Goal: Task Accomplishment & Management: Manage account settings

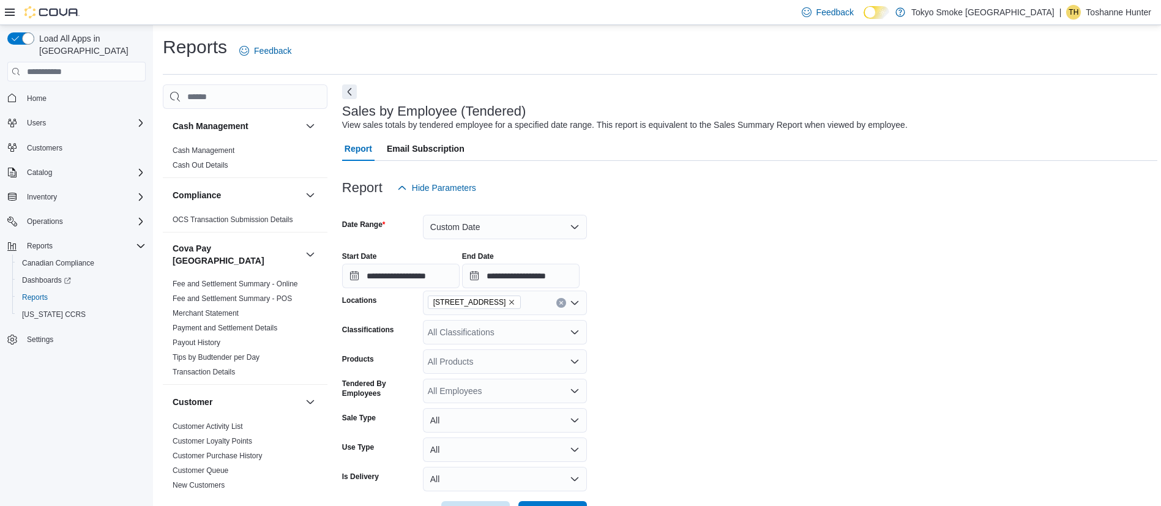
scroll to position [918, 0]
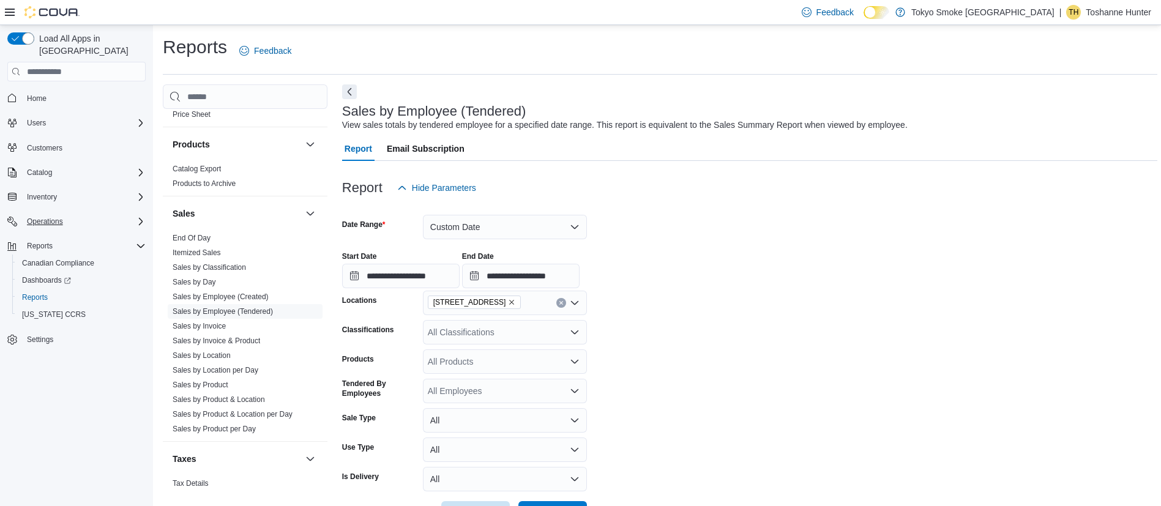
click at [109, 214] on div "Operations" at bounding box center [84, 221] width 124 height 15
click at [65, 234] on span "Cash Management" at bounding box center [53, 239] width 62 height 10
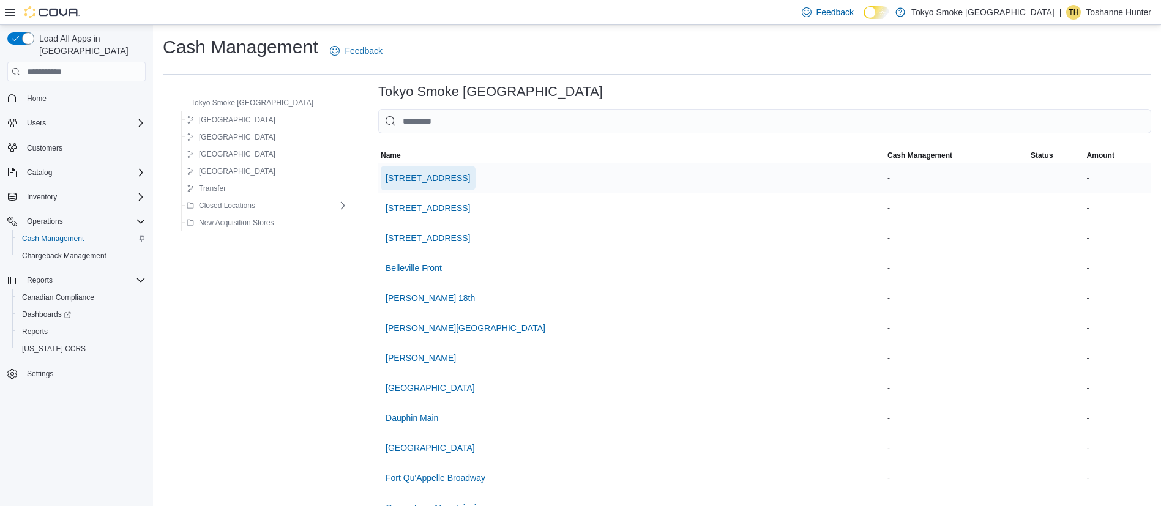
click at [386, 180] on span "[STREET_ADDRESS]" at bounding box center [428, 178] width 84 height 12
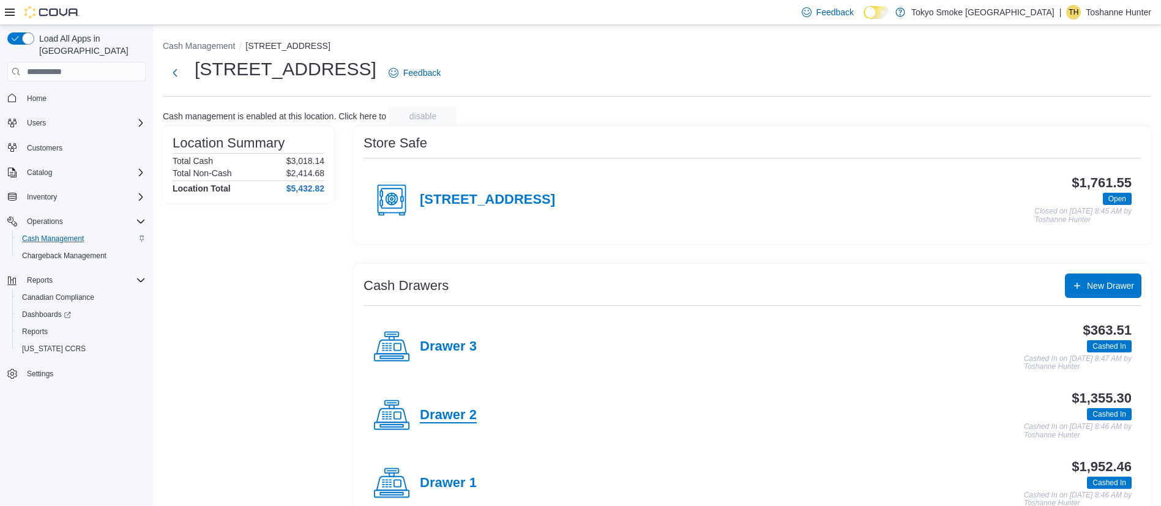
click at [445, 417] on h4 "Drawer 2" at bounding box center [448, 416] width 57 height 16
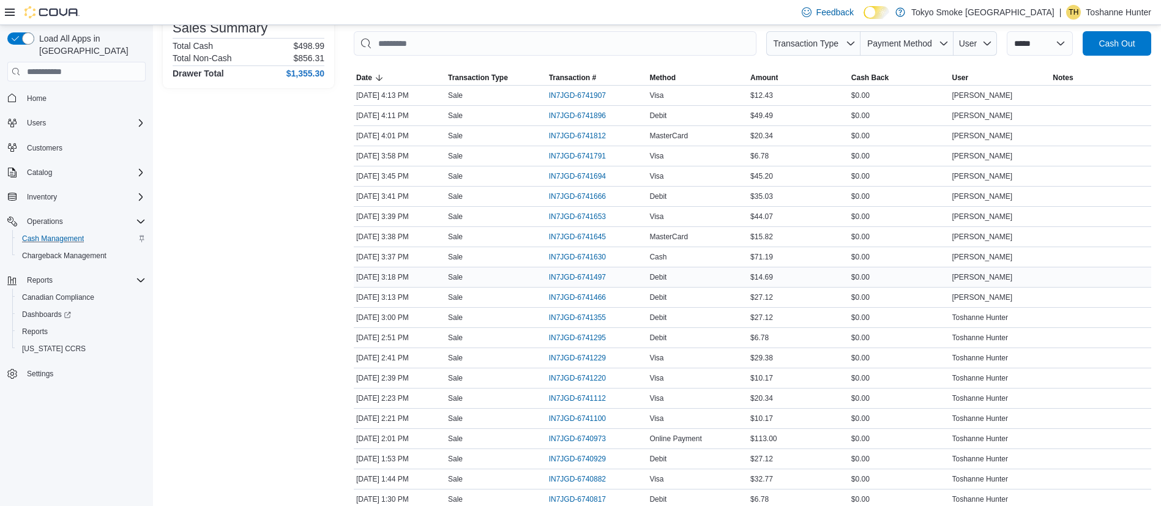
scroll to position [183, 0]
click at [596, 413] on span "IN7JGD-6741100" at bounding box center [577, 418] width 57 height 10
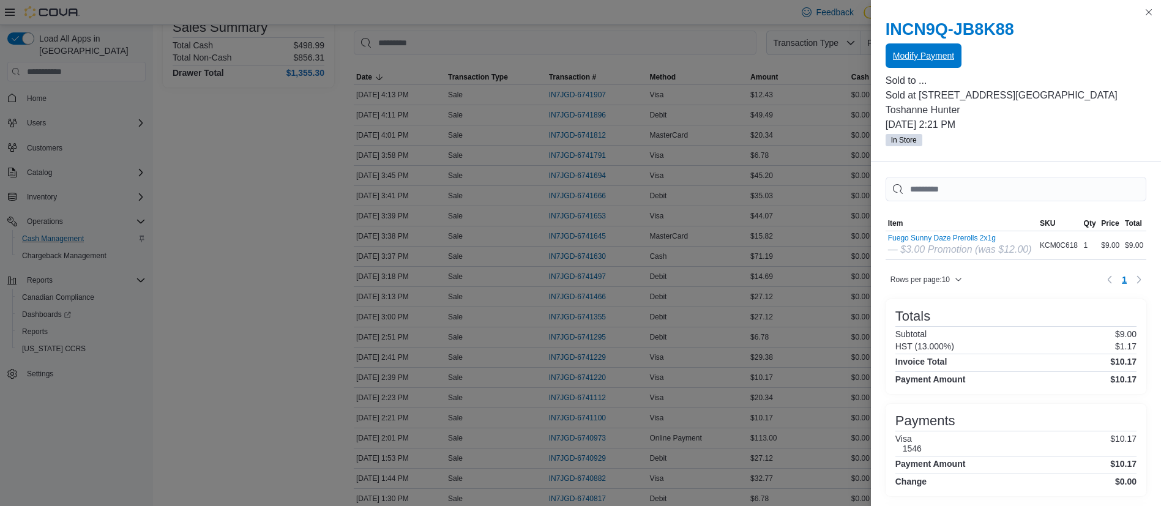
click at [938, 56] on span "Modify Payment" at bounding box center [923, 56] width 61 height 12
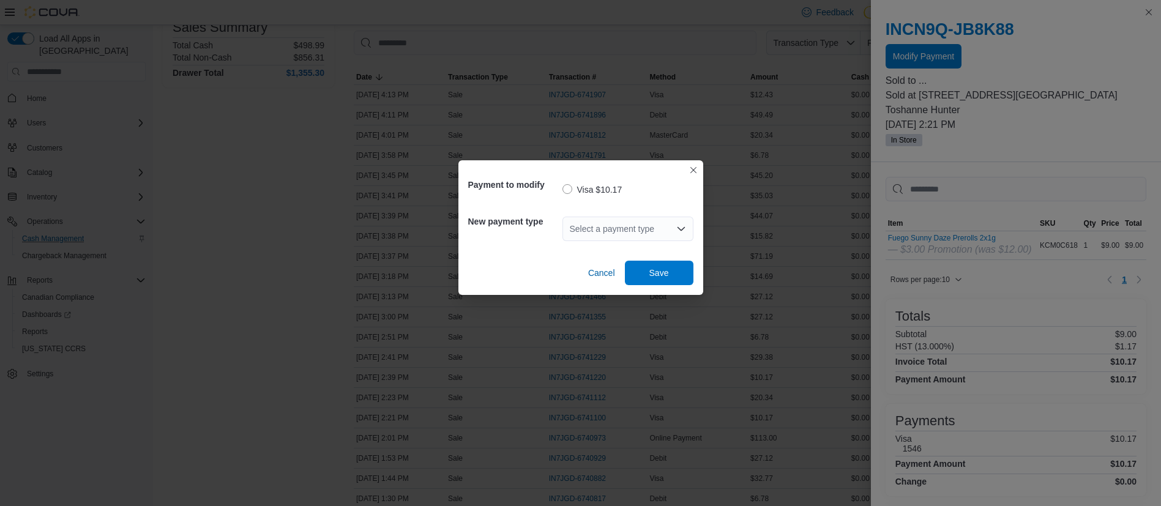
click at [608, 235] on div "Select a payment type" at bounding box center [627, 229] width 131 height 24
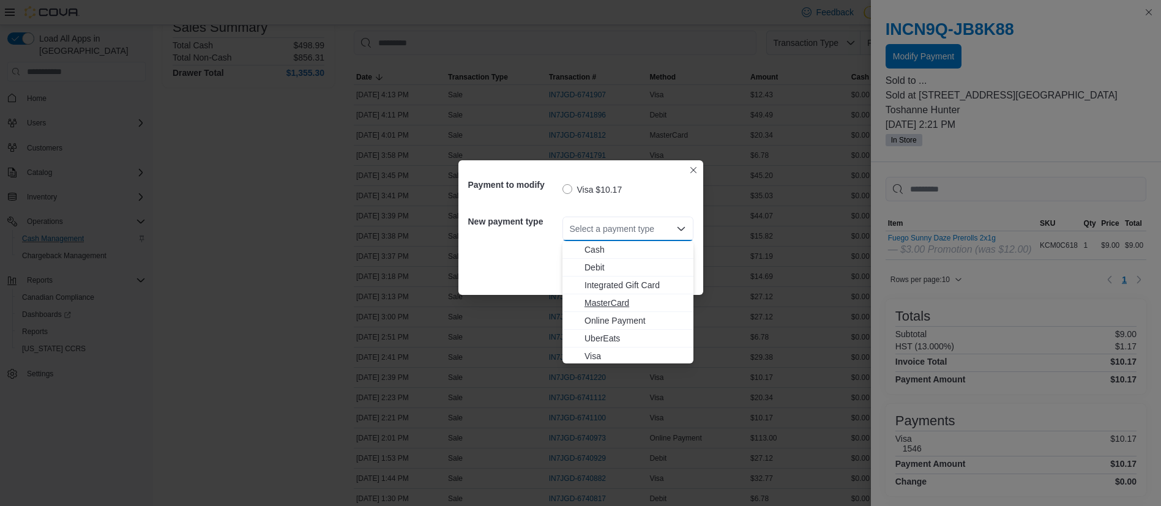
click at [638, 299] on span "MasterCard" at bounding box center [636, 303] width 102 height 12
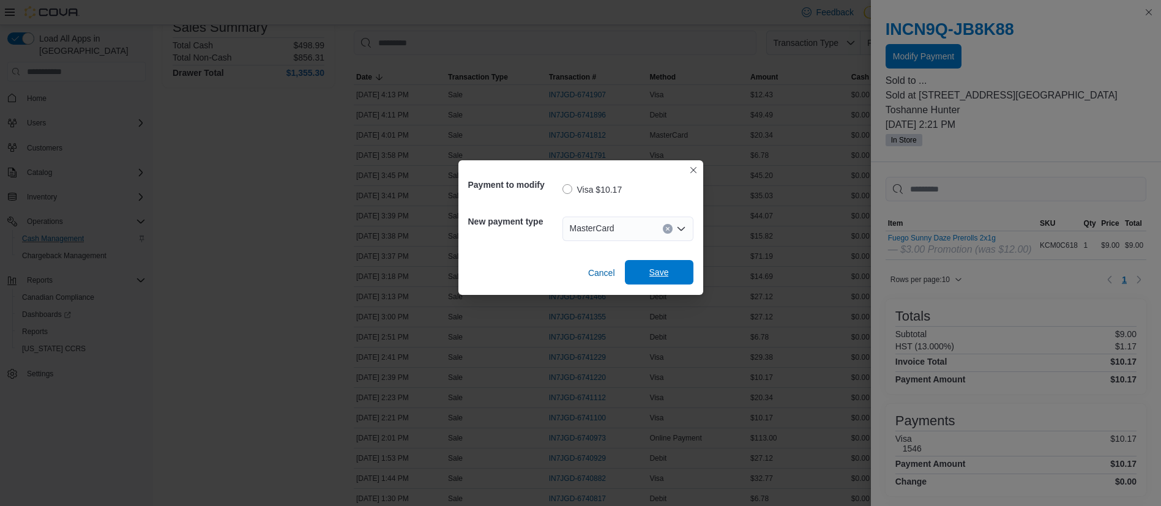
click at [654, 275] on span "Save" at bounding box center [659, 272] width 20 height 12
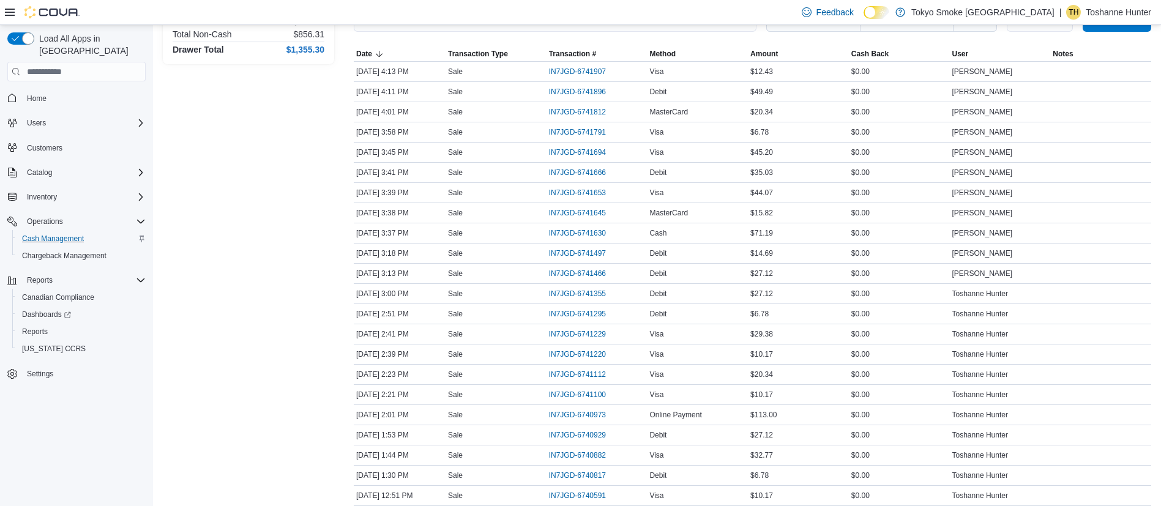
scroll to position [207, 0]
click at [586, 434] on span "IN7JGD-6740929" at bounding box center [577, 435] width 57 height 10
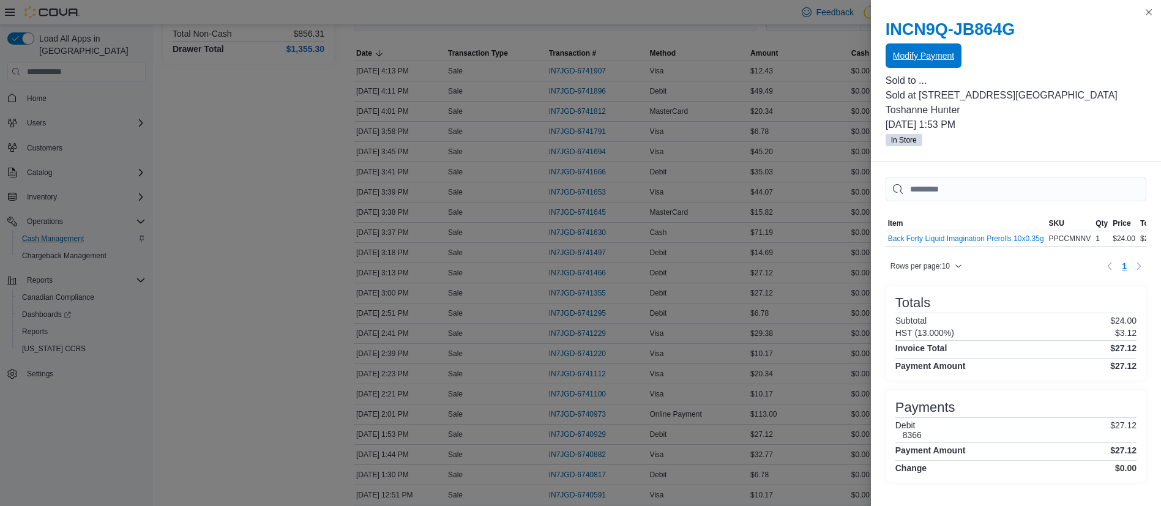
click at [928, 55] on span "Modify Payment" at bounding box center [923, 56] width 61 height 12
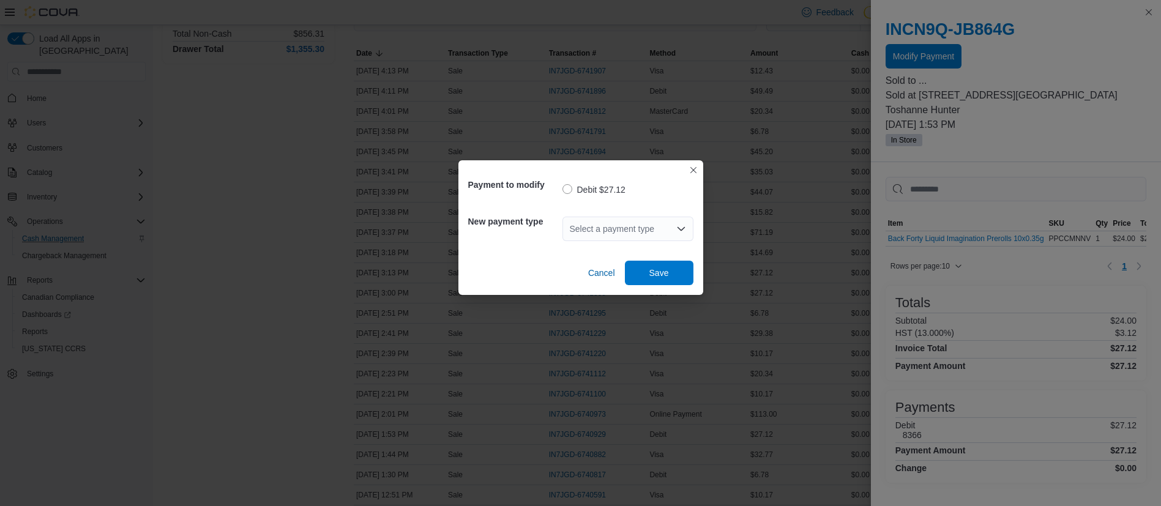
click at [607, 226] on div "Select a payment type" at bounding box center [627, 229] width 131 height 24
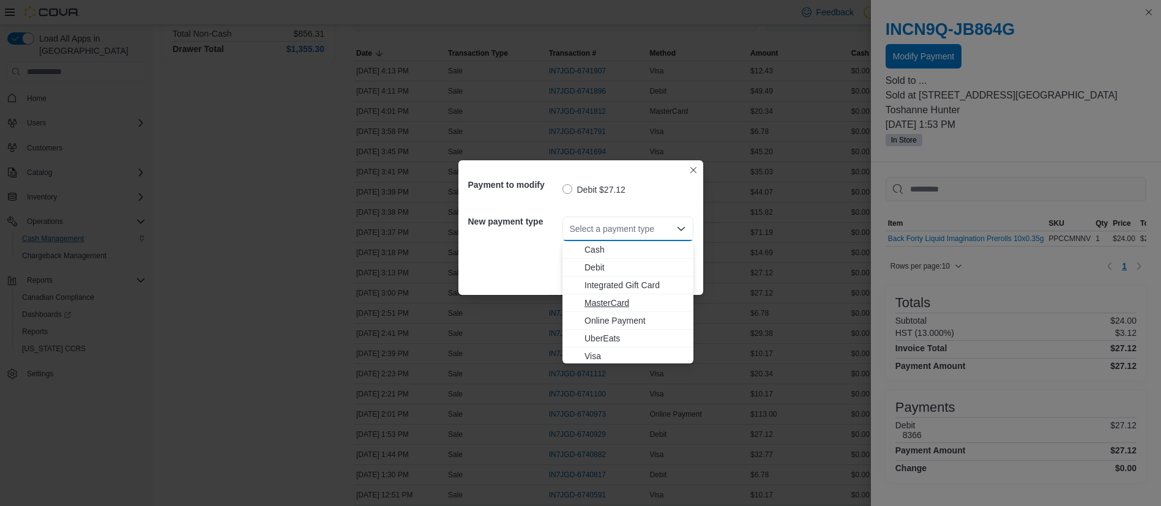
click at [605, 302] on span "MasterCard" at bounding box center [636, 303] width 102 height 12
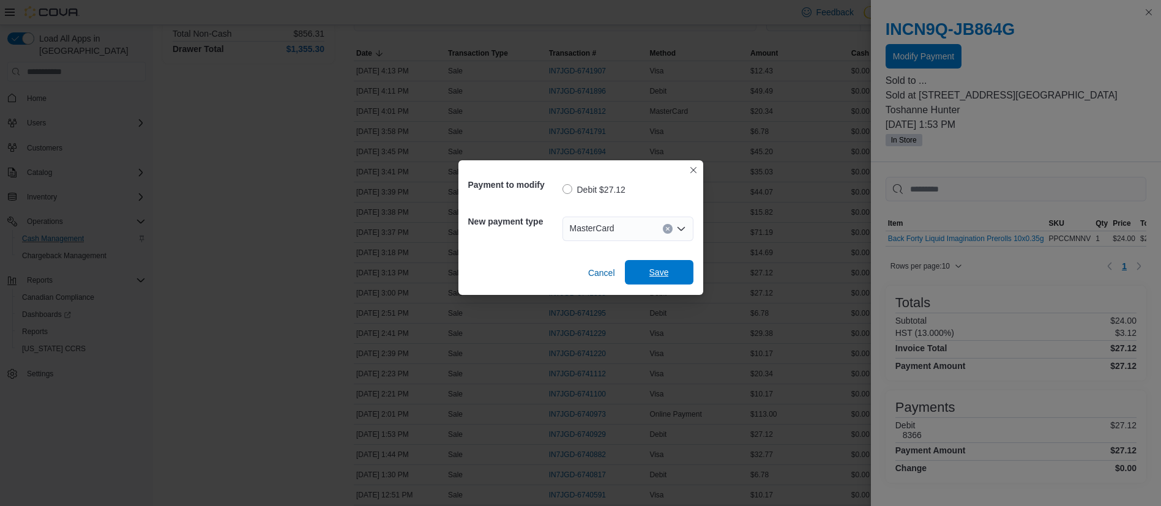
click at [677, 279] on span "Save" at bounding box center [659, 272] width 54 height 24
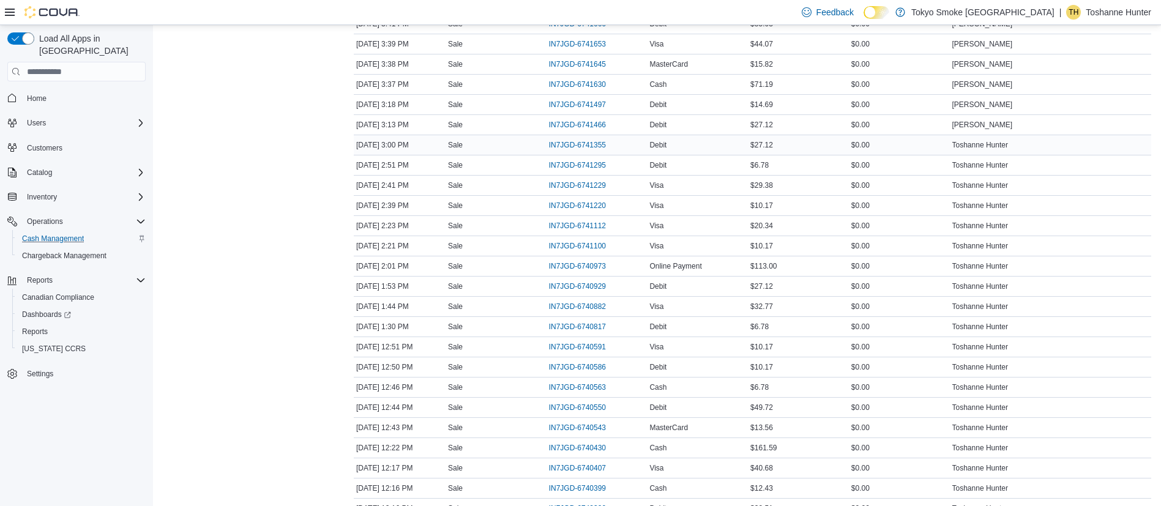
scroll to position [356, 0]
click at [584, 465] on span "IN7JGD-6740407" at bounding box center [577, 468] width 57 height 10
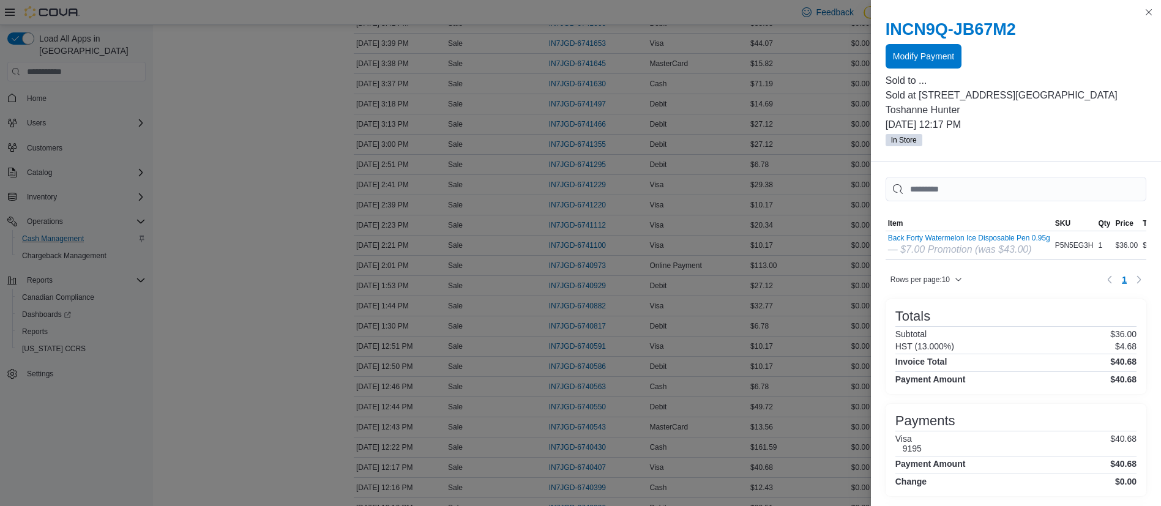
click at [962, 48] on div "Modify Payment" at bounding box center [1016, 56] width 261 height 24
click at [949, 51] on span "Modify Payment" at bounding box center [923, 56] width 61 height 12
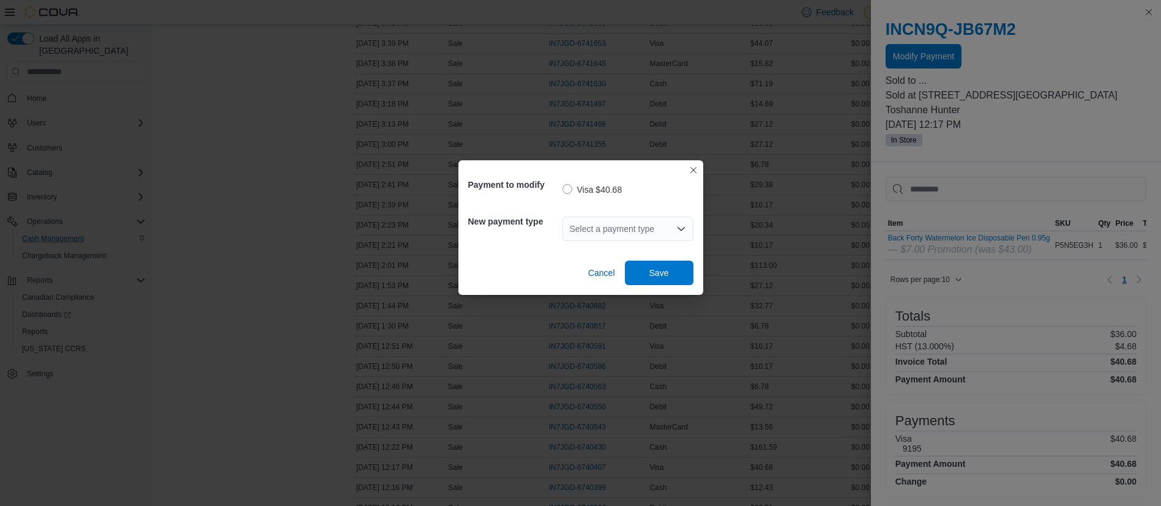
click at [645, 233] on div "Select a payment type" at bounding box center [627, 229] width 131 height 24
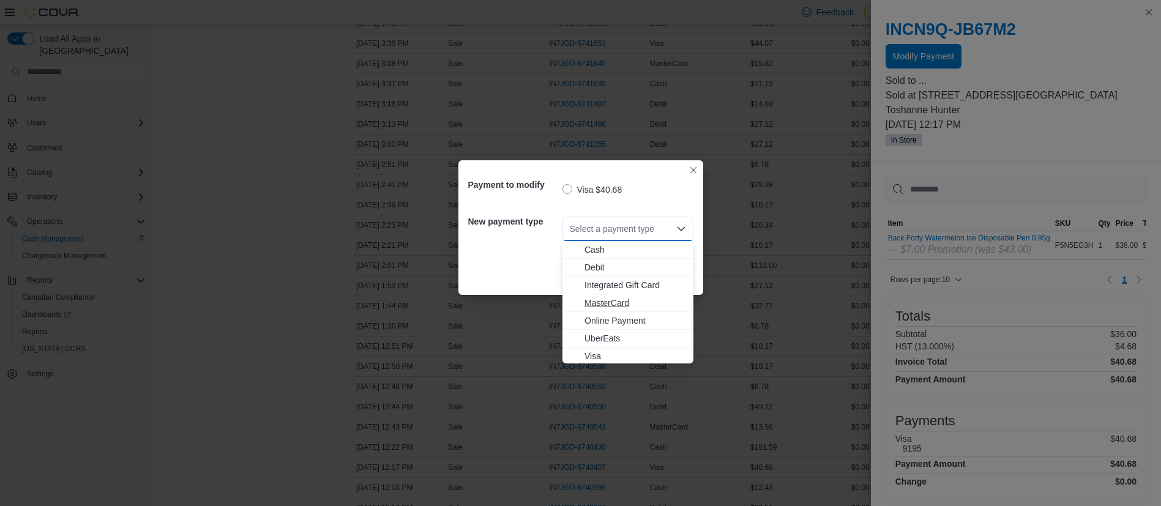
click at [630, 297] on span "MasterCard" at bounding box center [636, 303] width 102 height 12
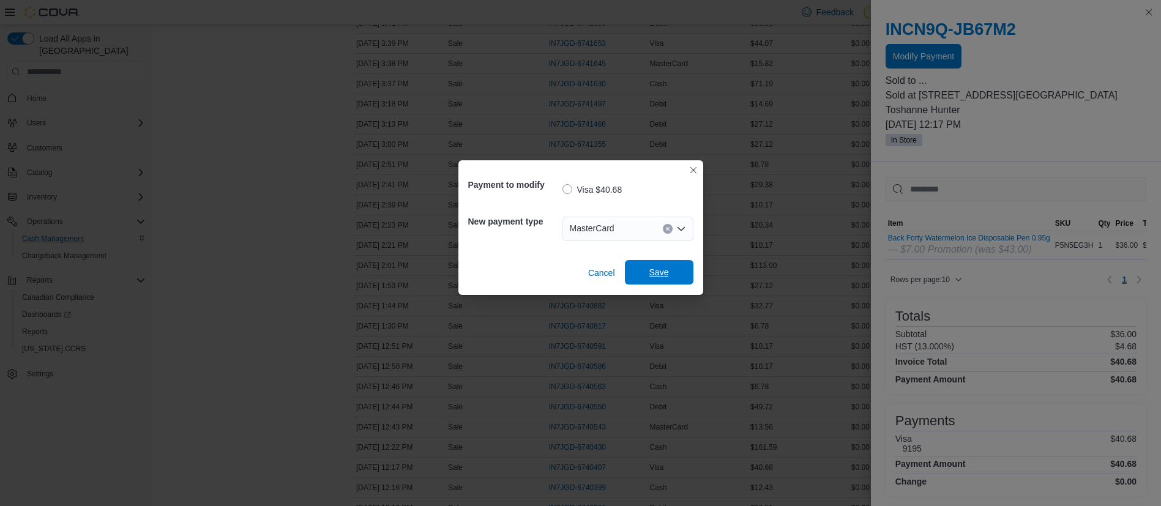
click at [646, 275] on span "Save" at bounding box center [659, 272] width 54 height 24
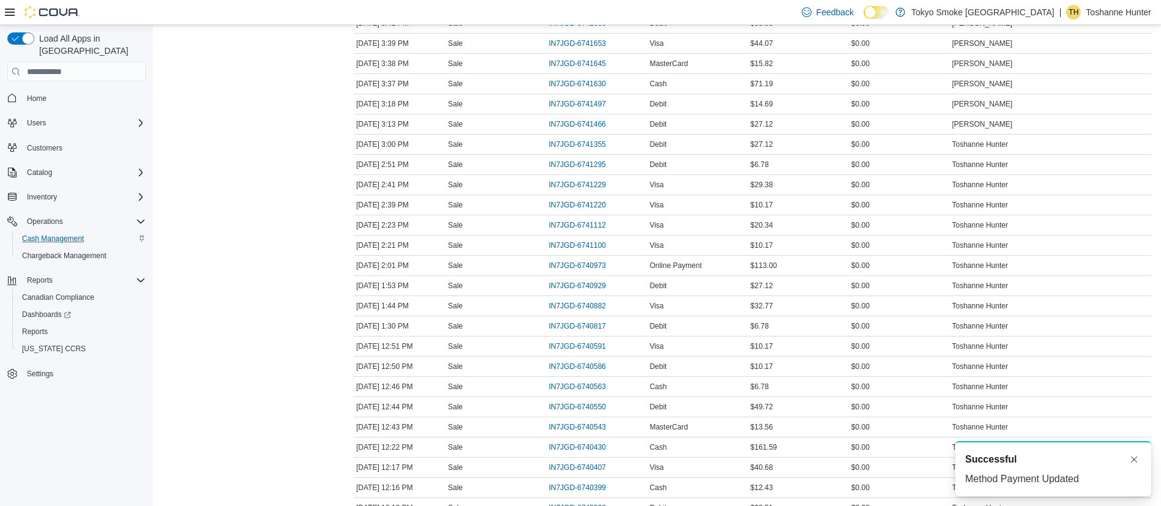
scroll to position [0, 0]
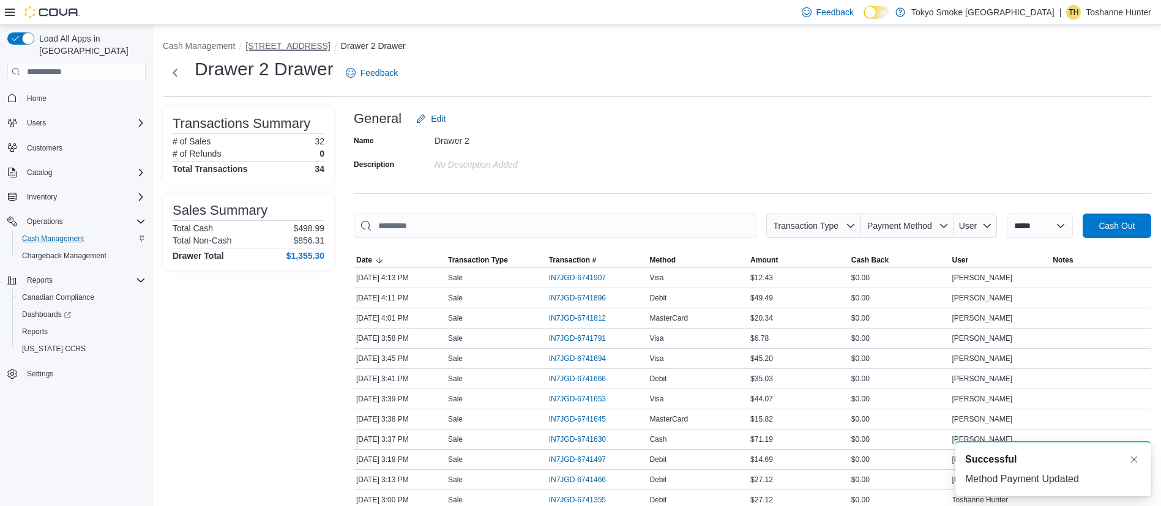
click at [258, 43] on button "[STREET_ADDRESS]" at bounding box center [287, 46] width 84 height 10
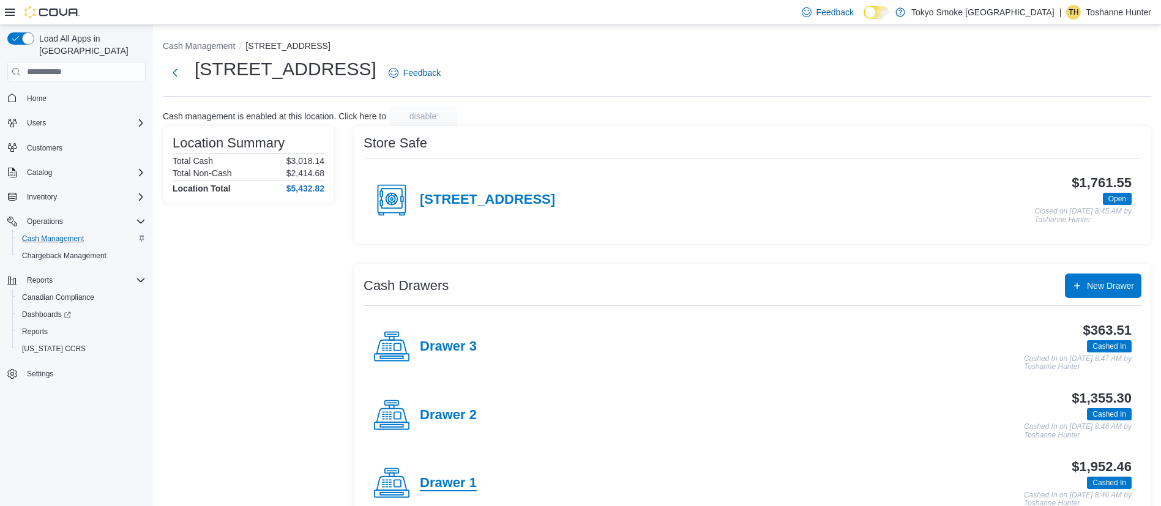
click at [438, 476] on h4 "Drawer 1" at bounding box center [448, 484] width 57 height 16
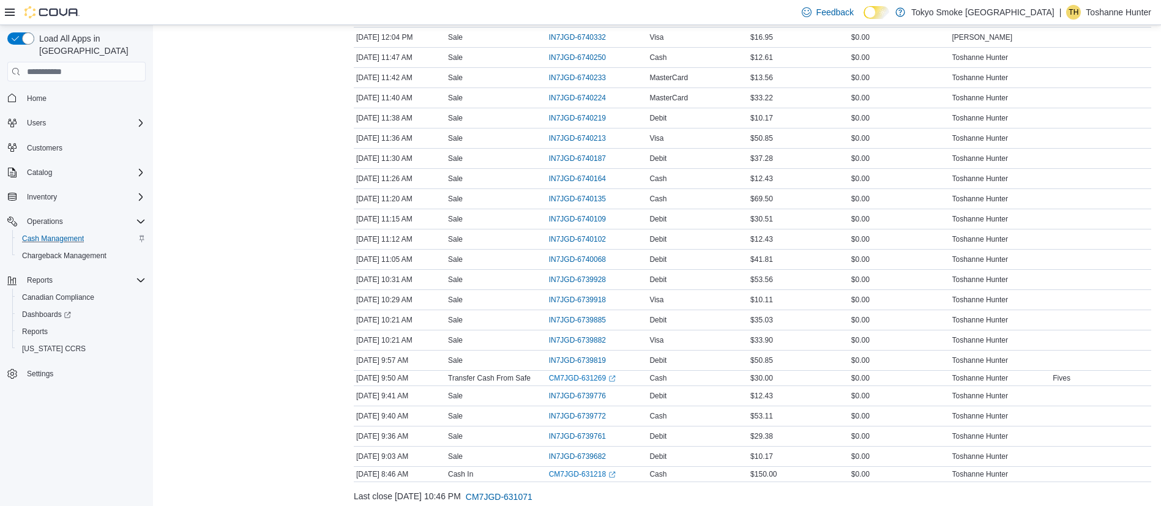
scroll to position [1041, 0]
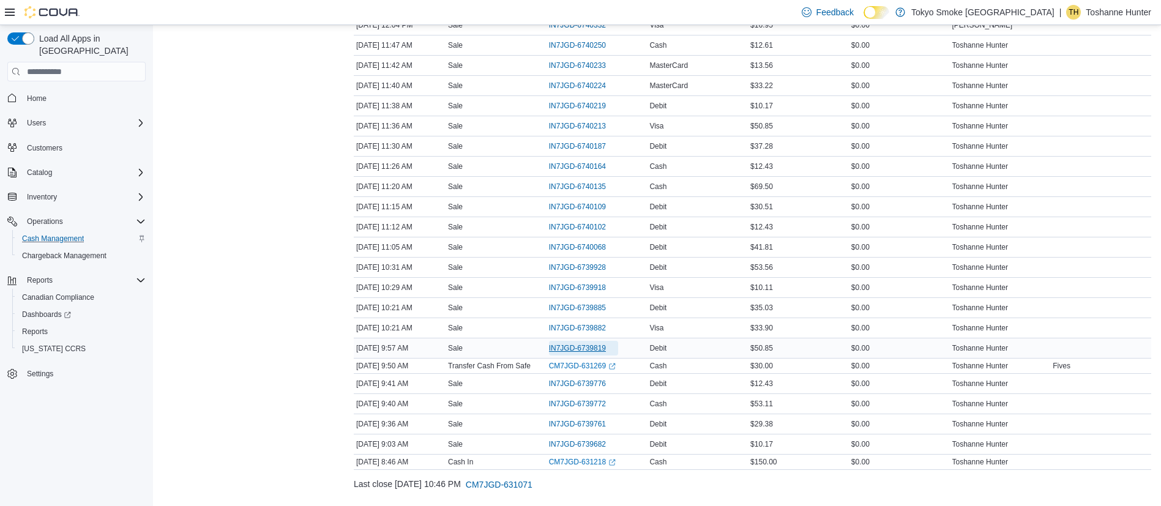
click at [581, 346] on span "IN7JGD-6739819" at bounding box center [577, 348] width 57 height 10
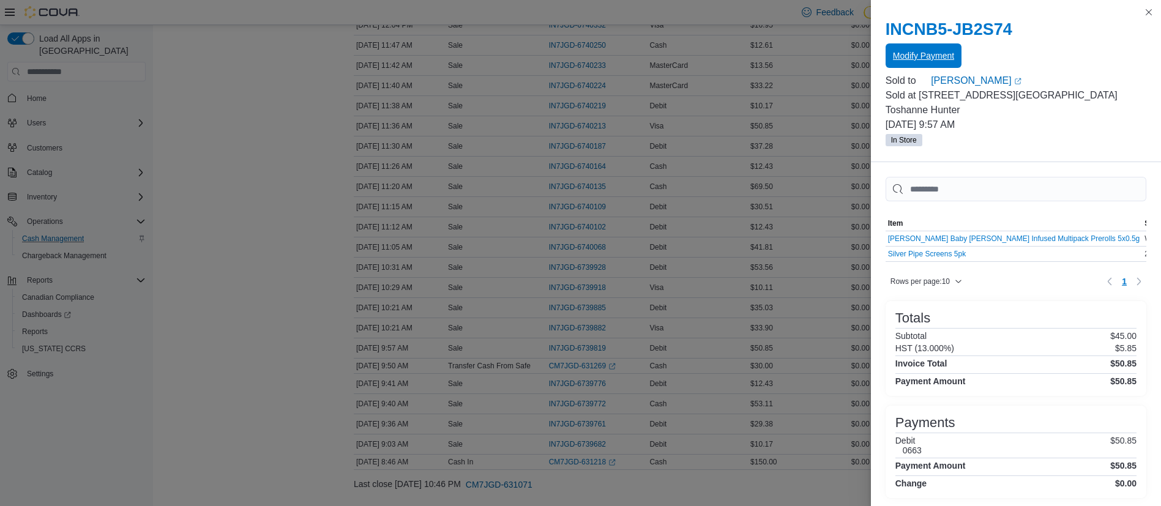
click at [888, 68] on button "Modify Payment" at bounding box center [924, 55] width 76 height 24
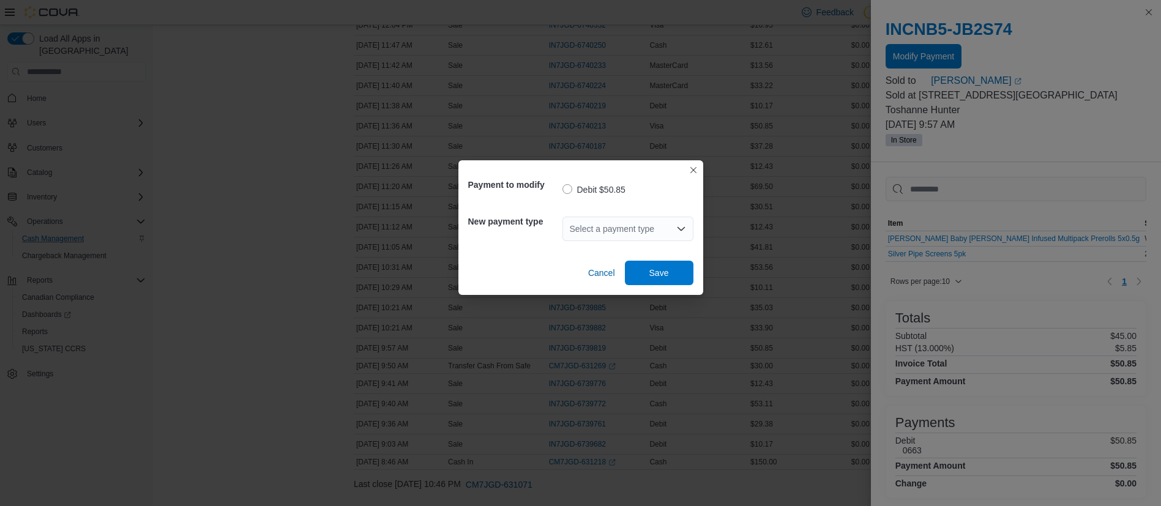
click at [672, 227] on div "Select a payment type" at bounding box center [627, 229] width 131 height 24
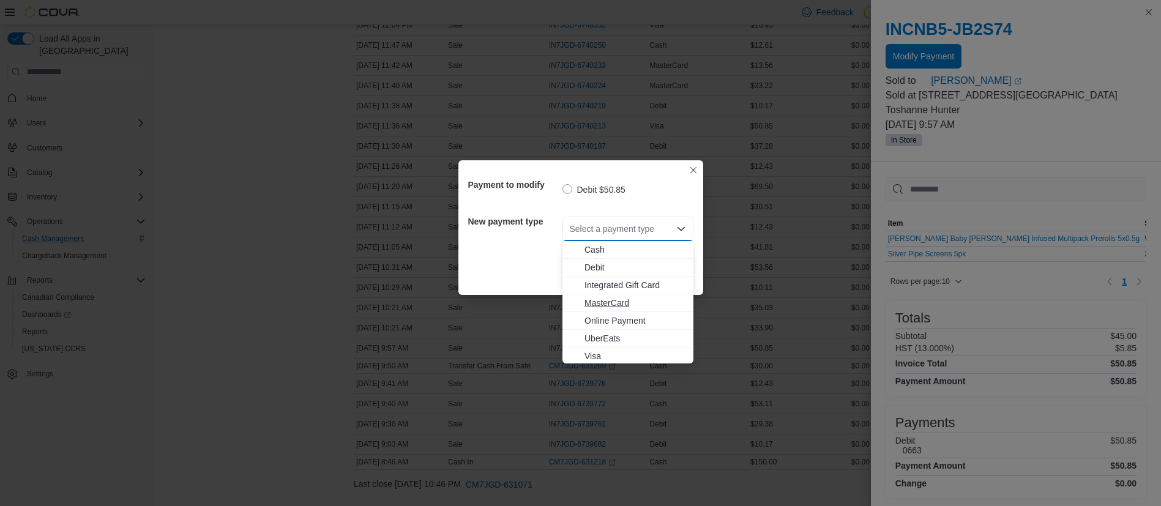
click at [640, 305] on span "MasterCard" at bounding box center [636, 303] width 102 height 12
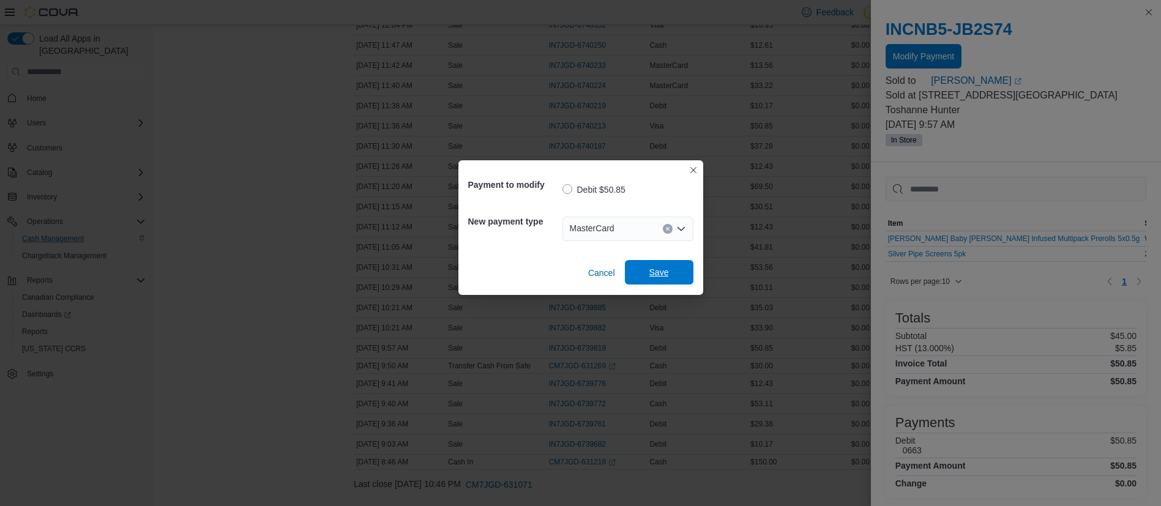
click at [647, 277] on span "Save" at bounding box center [659, 272] width 54 height 24
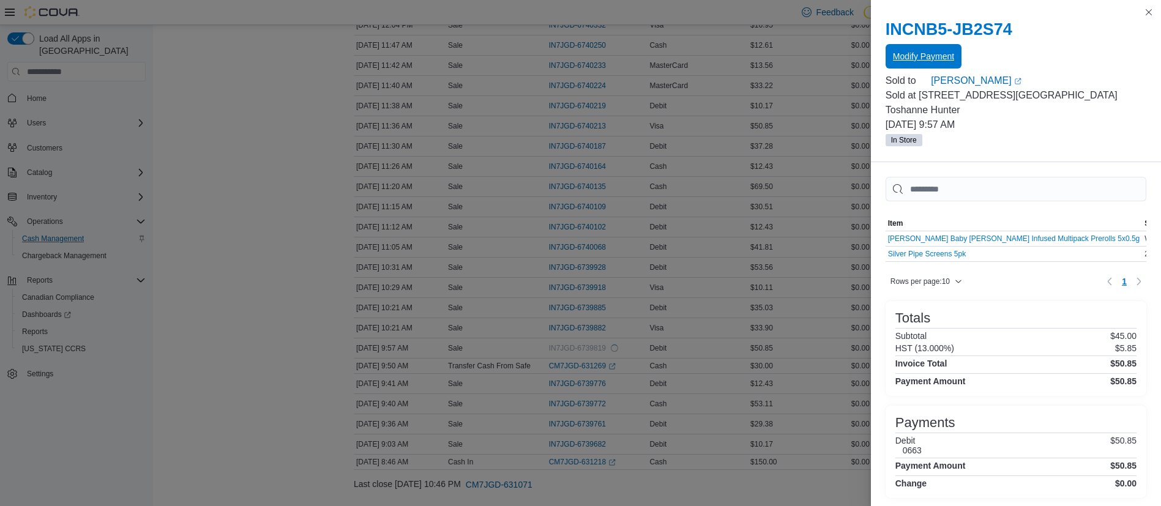
scroll to position [0, 0]
